Goal: Find specific page/section: Find specific page/section

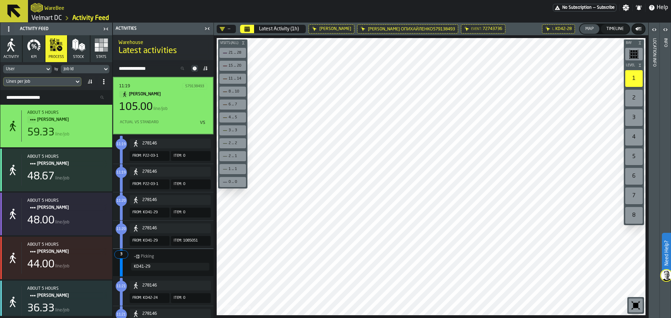
click at [201, 118] on main "Activity Feed Activity KPI process Stock Stats User by Job Id Lines per Job Sea…" at bounding box center [335, 171] width 671 height 296
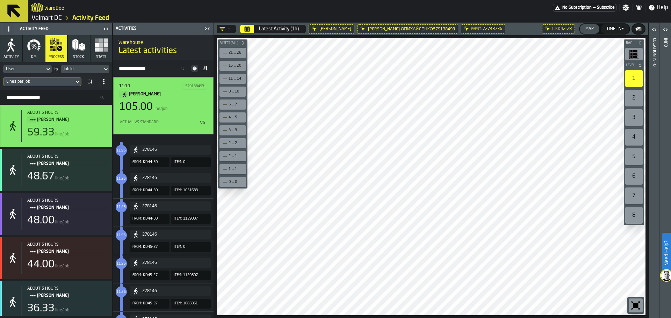
scroll to position [629, 0]
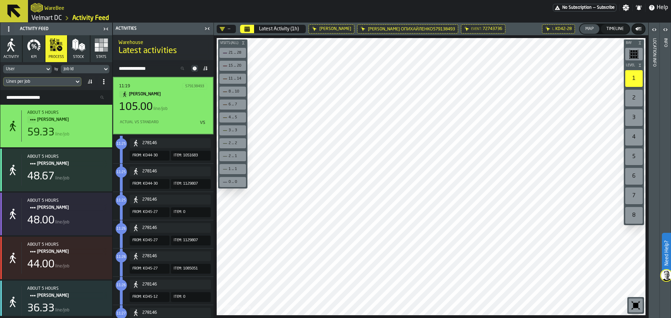
click at [59, 51] on icon "button" at bounding box center [56, 45] width 14 height 14
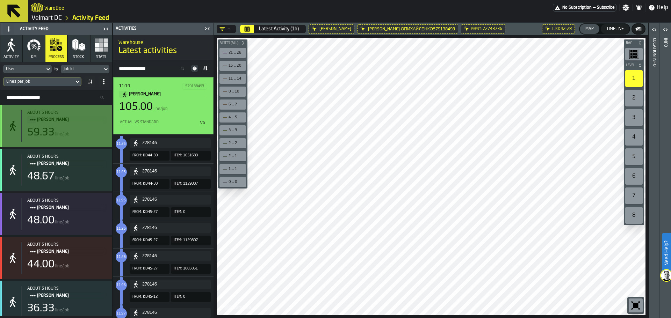
click at [54, 123] on span "[PERSON_NAME]" at bounding box center [69, 120] width 64 height 8
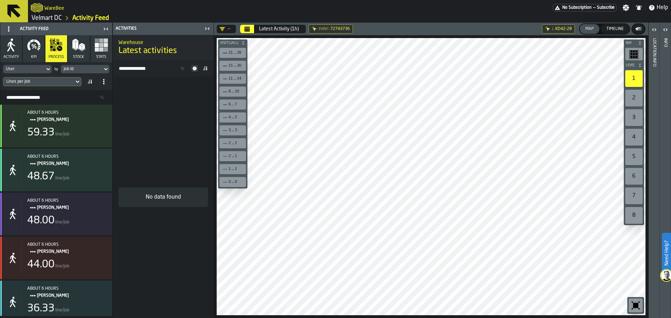
click at [211, 192] on main "Activity Feed Activity KPI process Stock Stats User by Job Id Lines per Job Sea…" at bounding box center [335, 171] width 671 height 296
drag, startPoint x: 650, startPoint y: 85, endPoint x: 629, endPoint y: 110, distance: 33.0
click at [649, 86] on header "Location Info" at bounding box center [653, 171] width 11 height 296
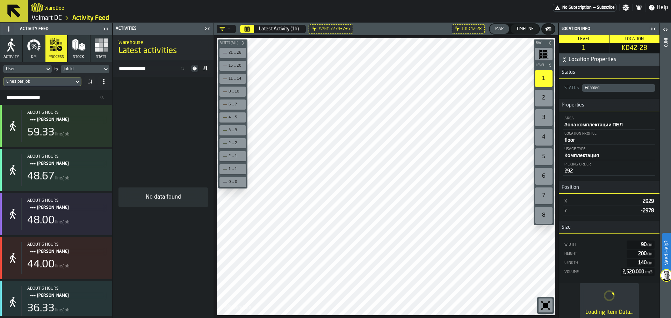
click at [631, 102] on h3 "Properties" at bounding box center [609, 105] width 101 height 13
click at [544, 103] on div "2" at bounding box center [543, 98] width 17 height 17
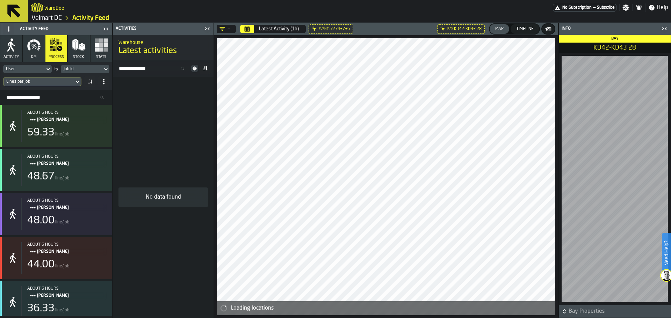
click at [667, 31] on icon "button-toggle-Close me" at bounding box center [664, 28] width 8 height 8
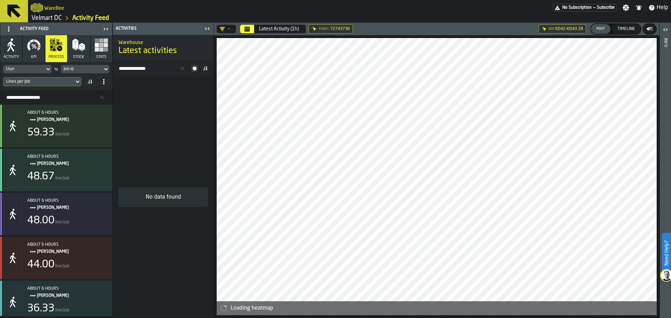
click at [549, 29] on div "Bay" at bounding box center [552, 29] width 6 height 4
click at [0, 0] on icon at bounding box center [0, 0] width 0 height 0
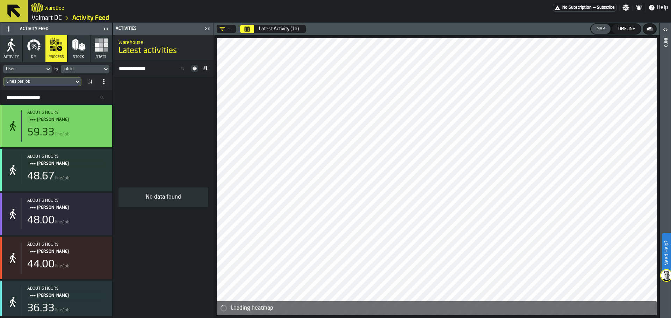
click at [55, 124] on span "[PERSON_NAME]" at bounding box center [69, 120] width 64 height 8
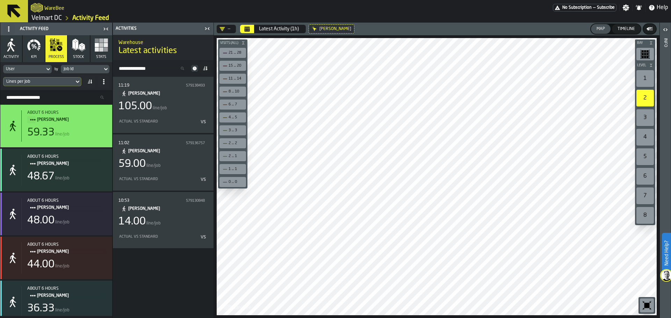
click at [642, 84] on div "1" at bounding box center [644, 78] width 17 height 17
click at [647, 118] on div "3" at bounding box center [644, 117] width 17 height 17
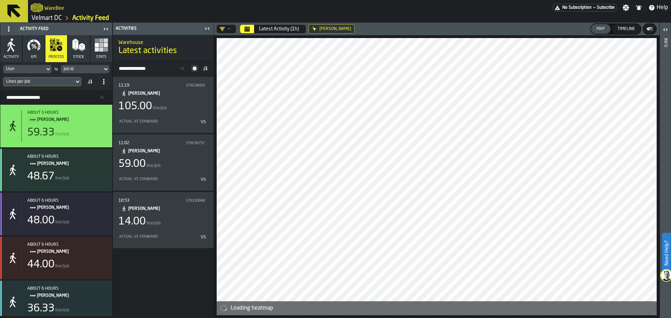
click at [0, 0] on icon at bounding box center [0, 0] width 0 height 0
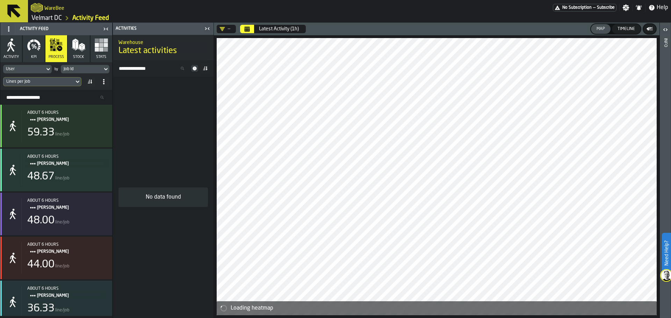
click at [658, 85] on div "Loading heatmap Bay Level 1 2 3 4 5 6 7 8 M A K I N G W A R E H O U S E S M O R…" at bounding box center [436, 176] width 445 height 283
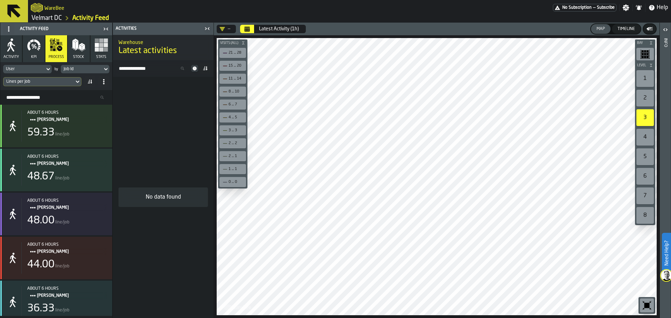
click at [234, 139] on div "Bay Level 1 2 3 4 5 6 7 8 M A K I N G W A R E H O U S E S M O R E EF F I C I E …" at bounding box center [436, 176] width 445 height 283
click at [651, 134] on div "4" at bounding box center [644, 137] width 17 height 17
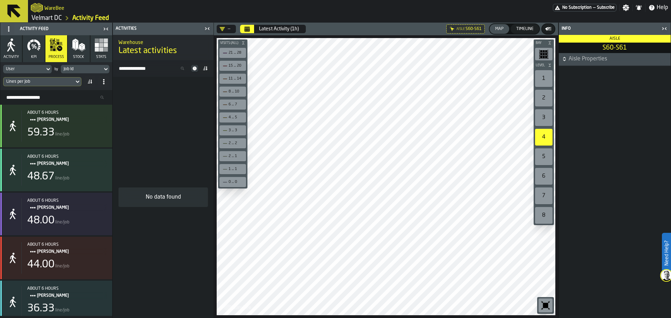
click at [540, 80] on div "1" at bounding box center [543, 78] width 17 height 17
click at [49, 19] on link "Velmart DC" at bounding box center [46, 18] width 30 height 8
